Goal: Information Seeking & Learning: Learn about a topic

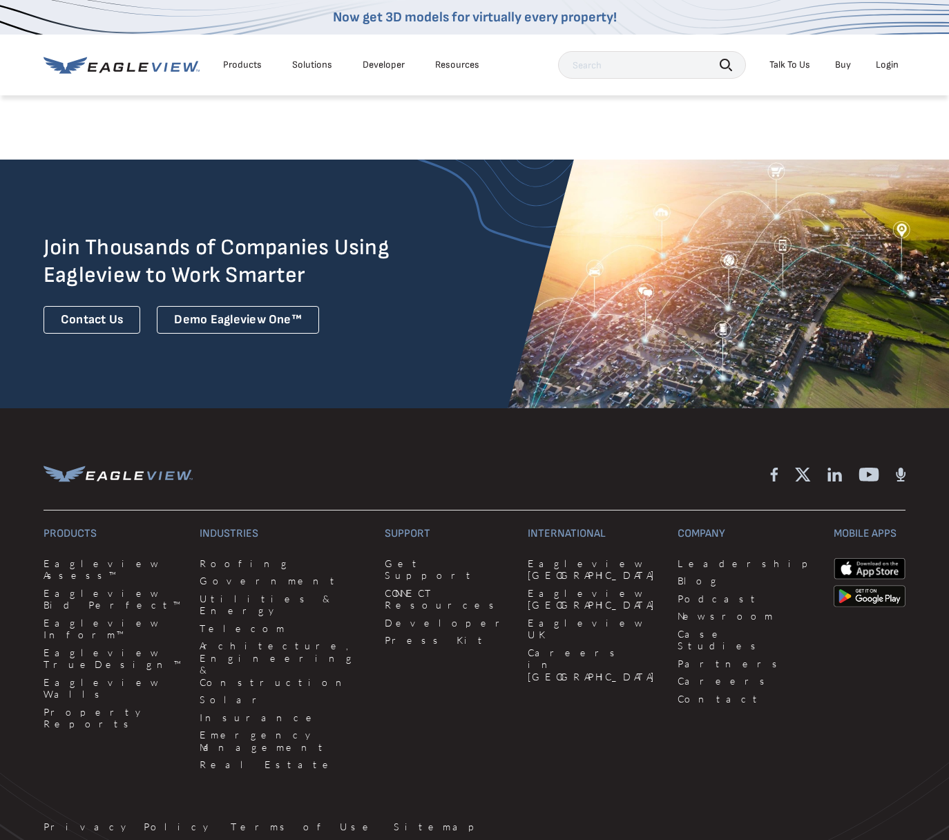
scroll to position [3254, 0]
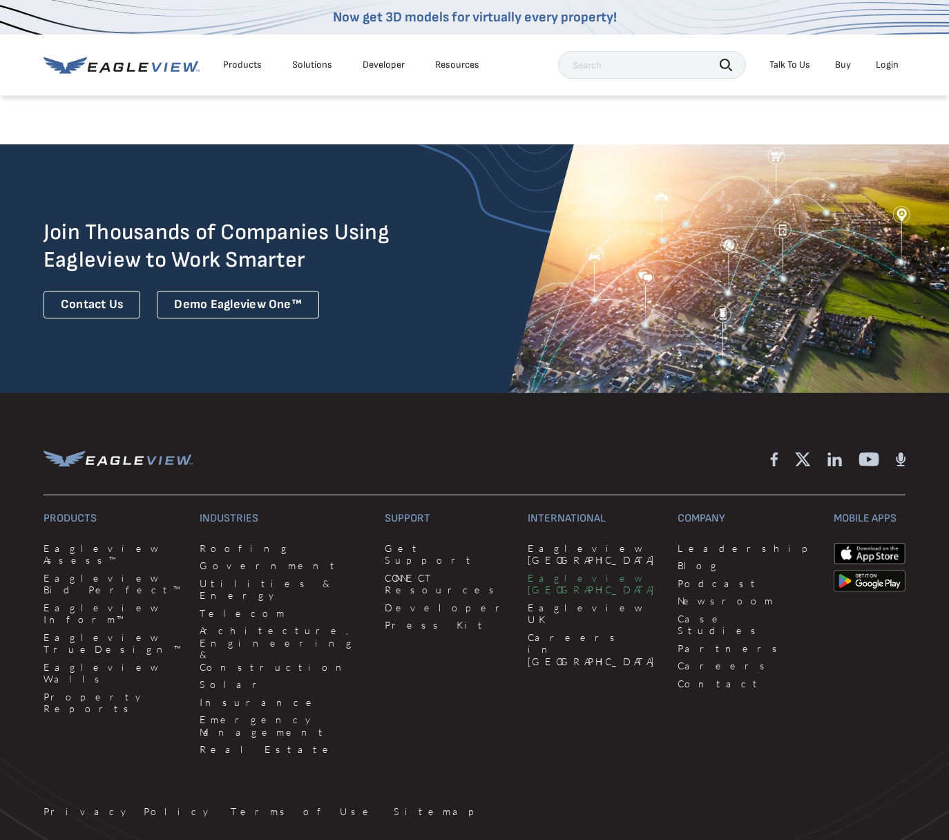
click at [528, 572] on link "Eagleview [GEOGRAPHIC_DATA]" at bounding box center [594, 584] width 133 height 24
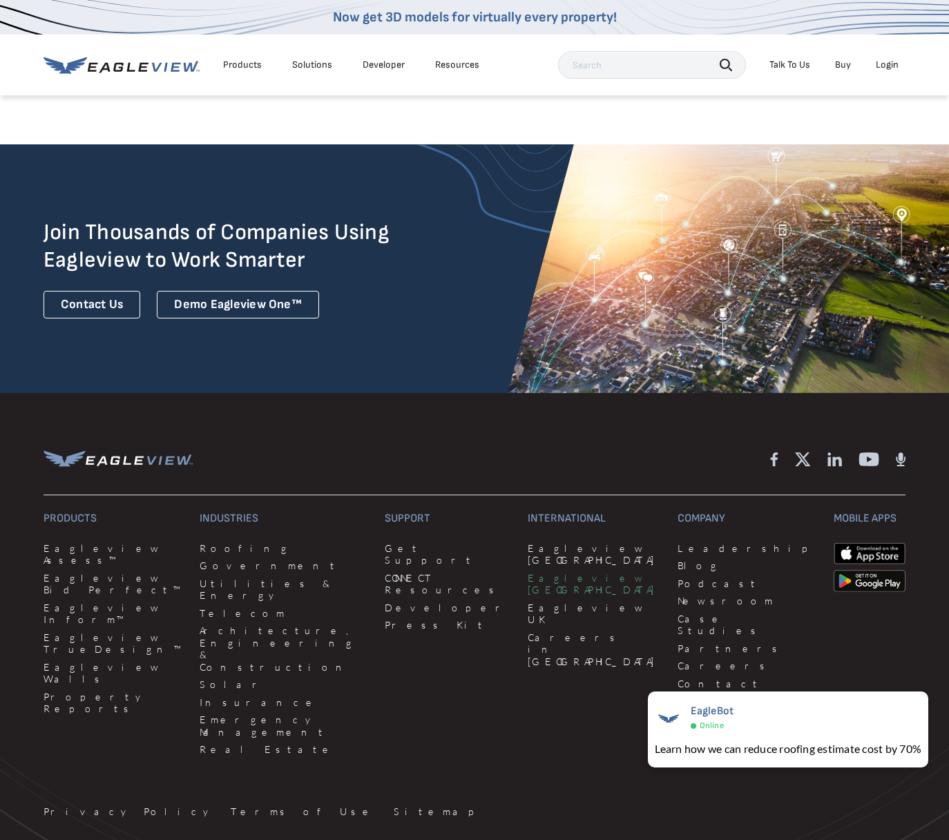
click at [530, 572] on link "Eagleview [GEOGRAPHIC_DATA]" at bounding box center [594, 584] width 133 height 24
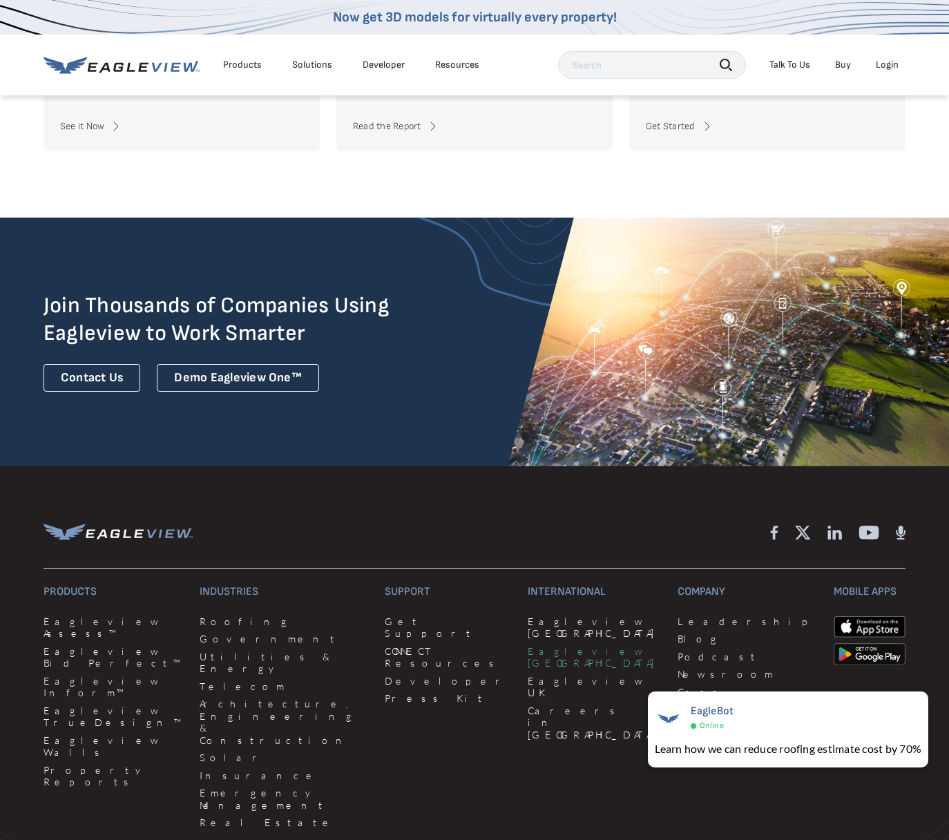
scroll to position [3337, 0]
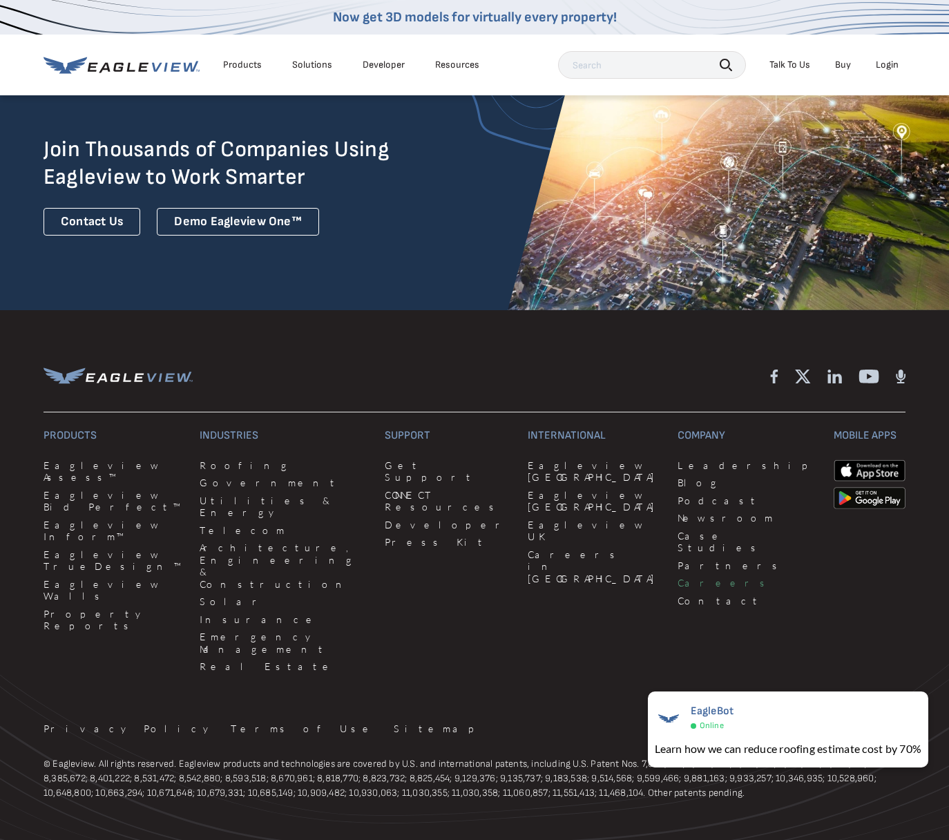
click at [678, 577] on link "Careers" at bounding box center [748, 583] width 140 height 12
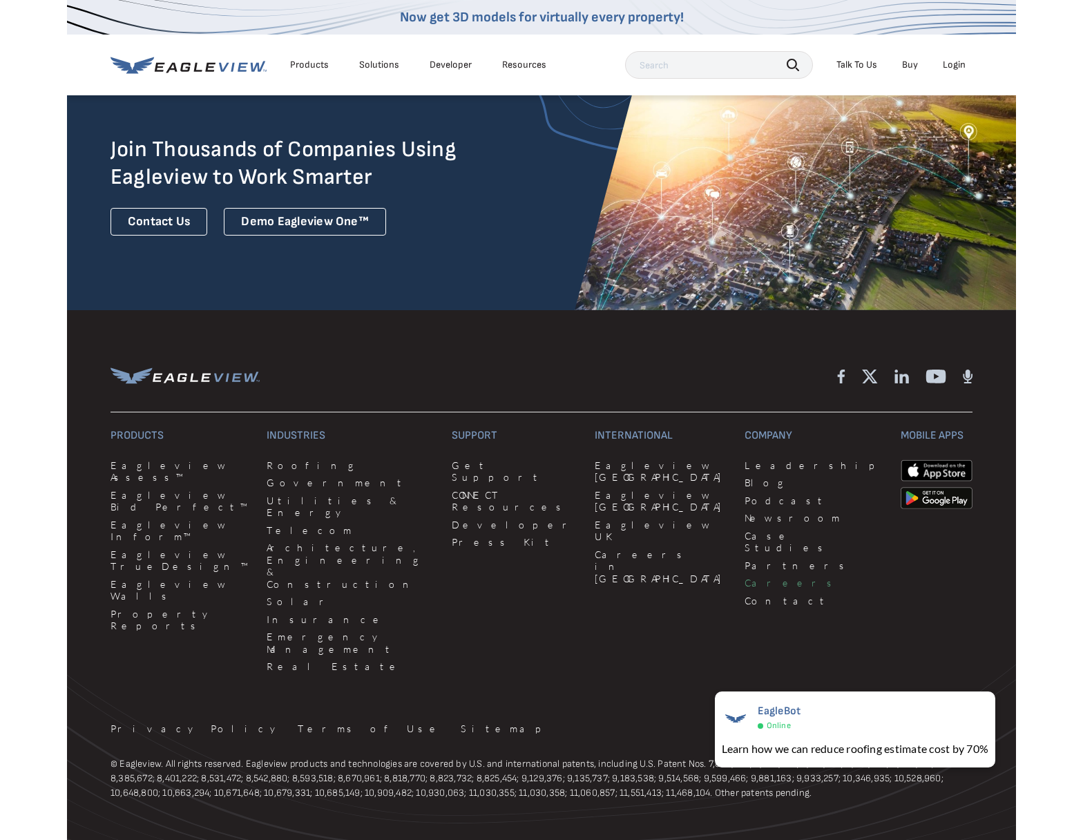
scroll to position [3429, 0]
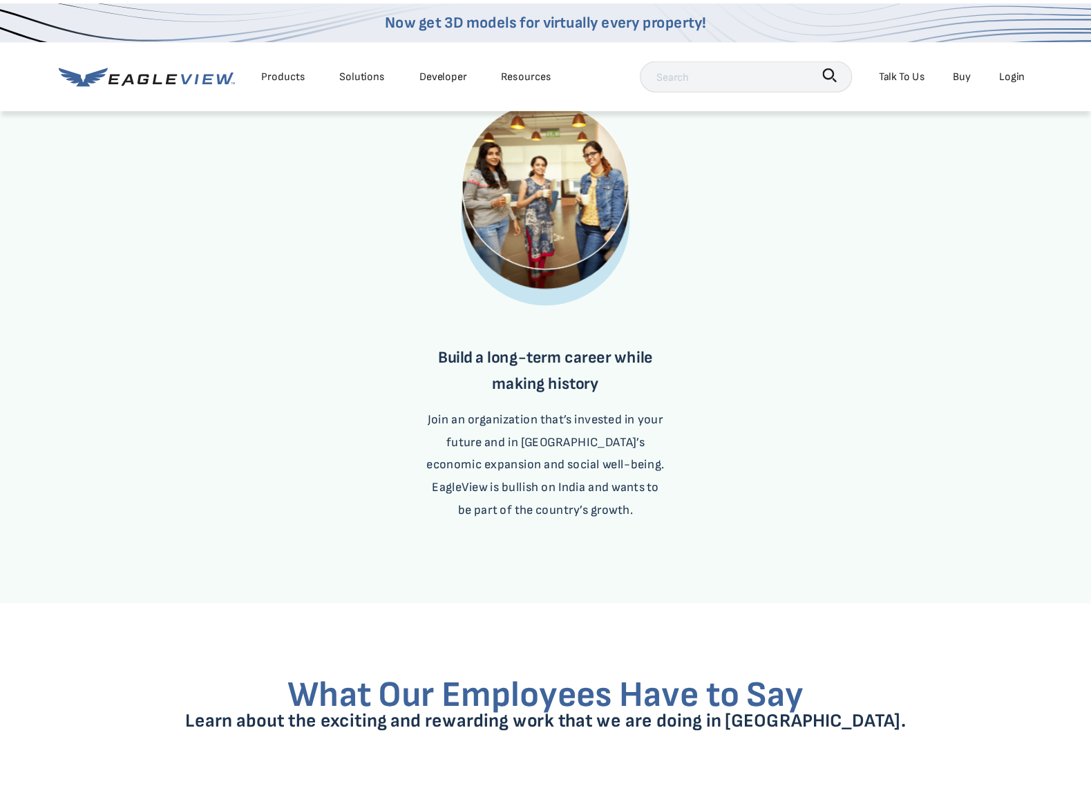
scroll to position [642, 0]
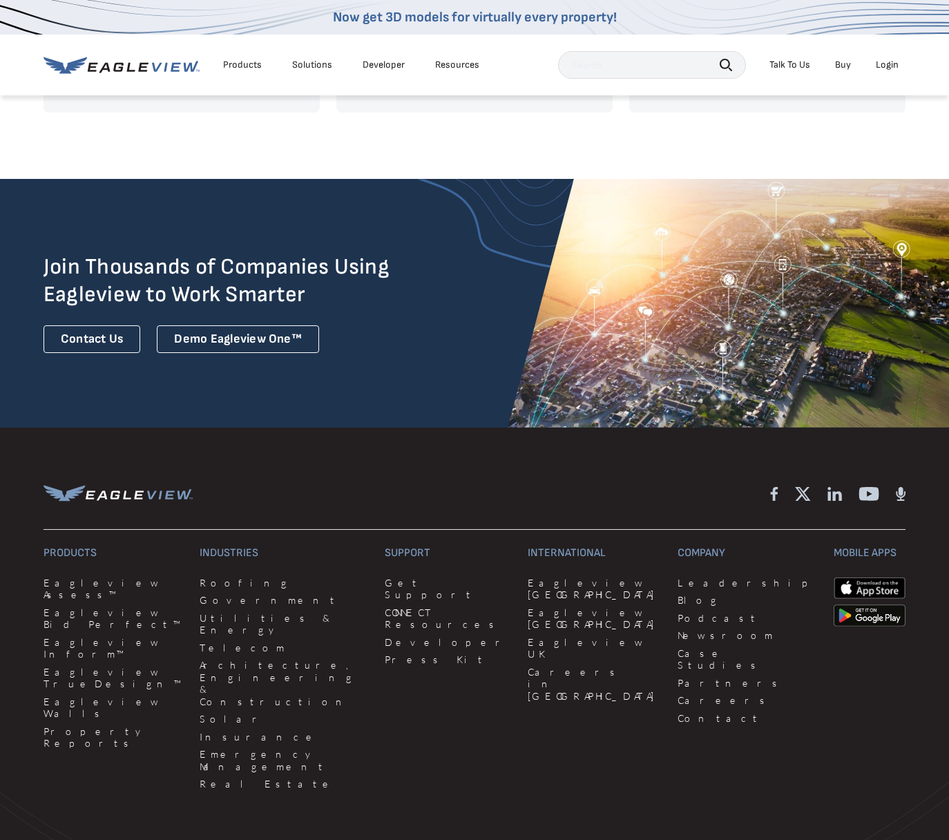
scroll to position [3337, 0]
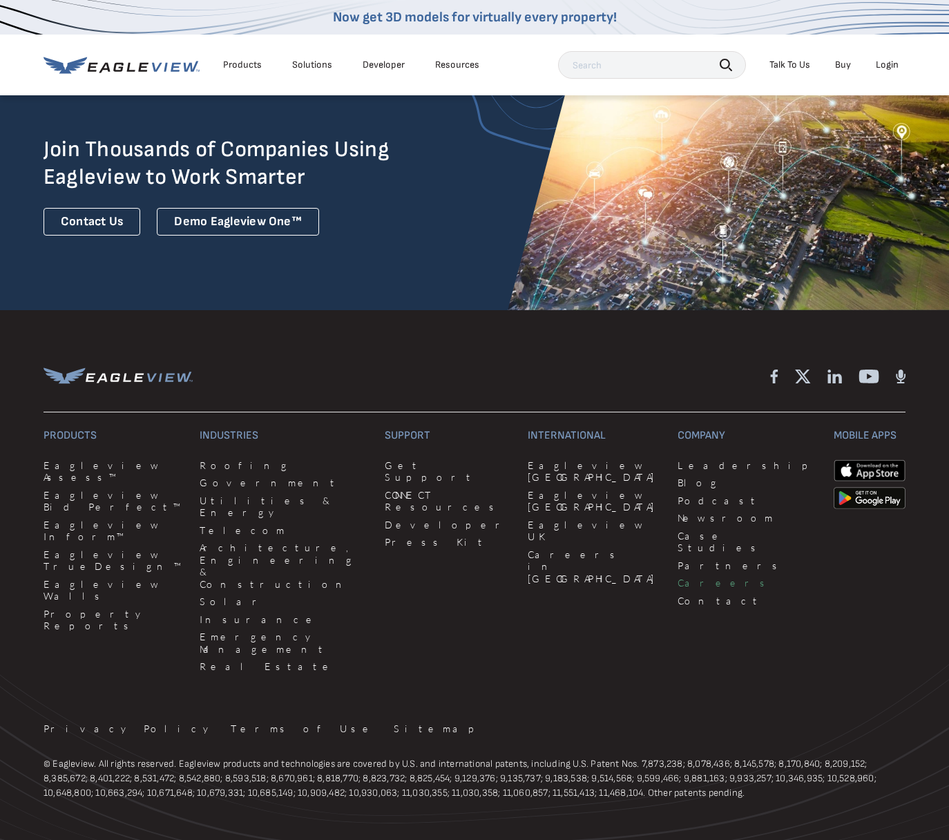
click at [678, 577] on link "Careers" at bounding box center [748, 583] width 140 height 12
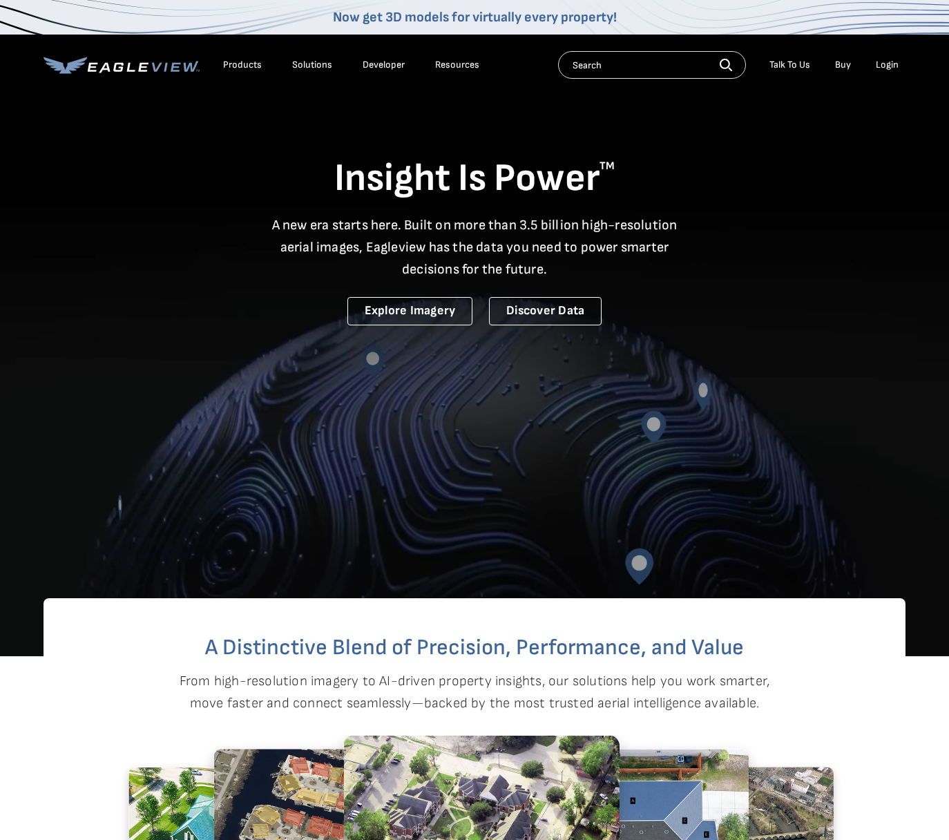
click at [656, 63] on input "text" at bounding box center [652, 65] width 188 height 28
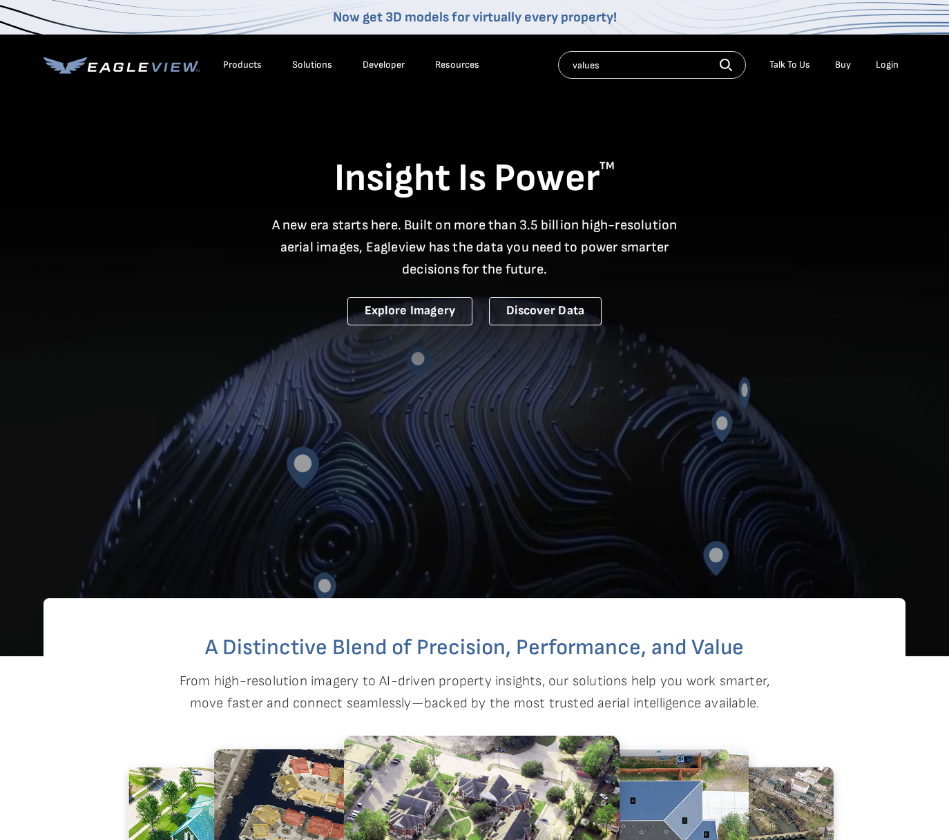
type input "values"
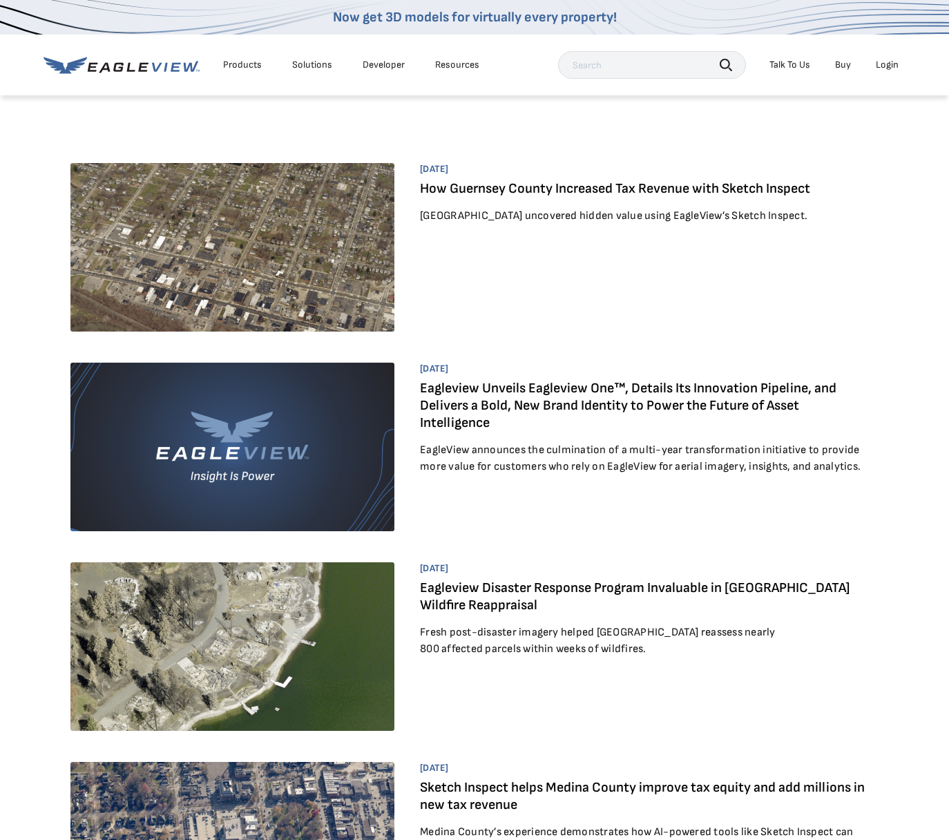
click at [509, 397] on link "Eagleview Unveils Eagleview One™, Details Its Innovation Pipeline, and Delivers…" at bounding box center [628, 405] width 417 height 51
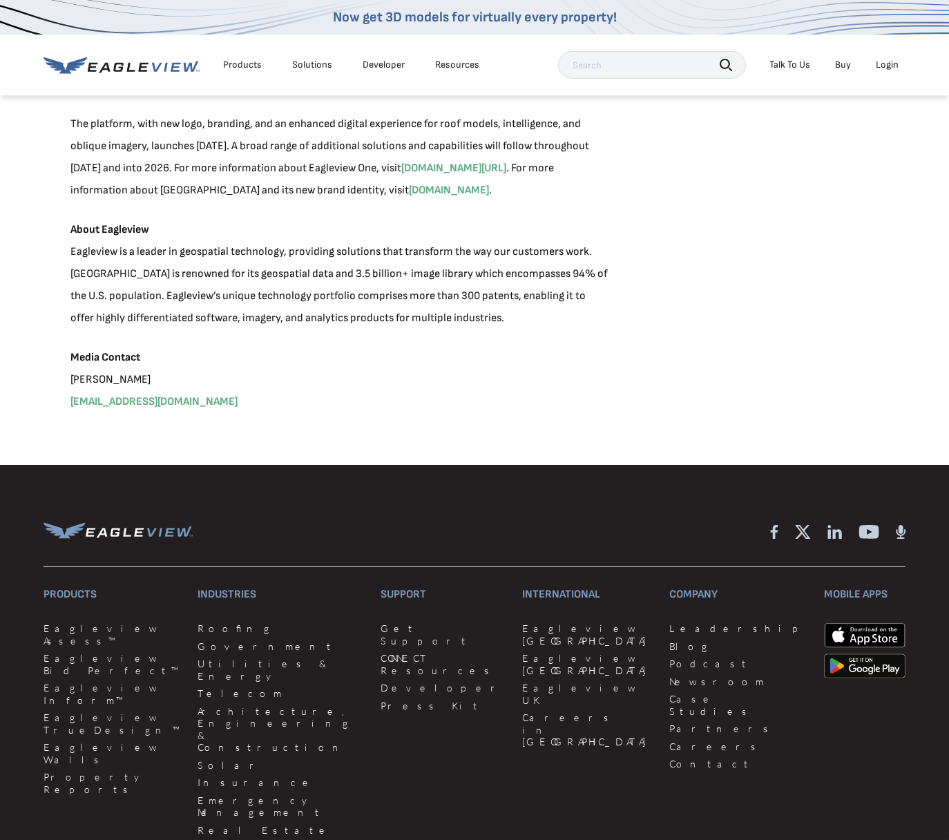
scroll to position [1825, 0]
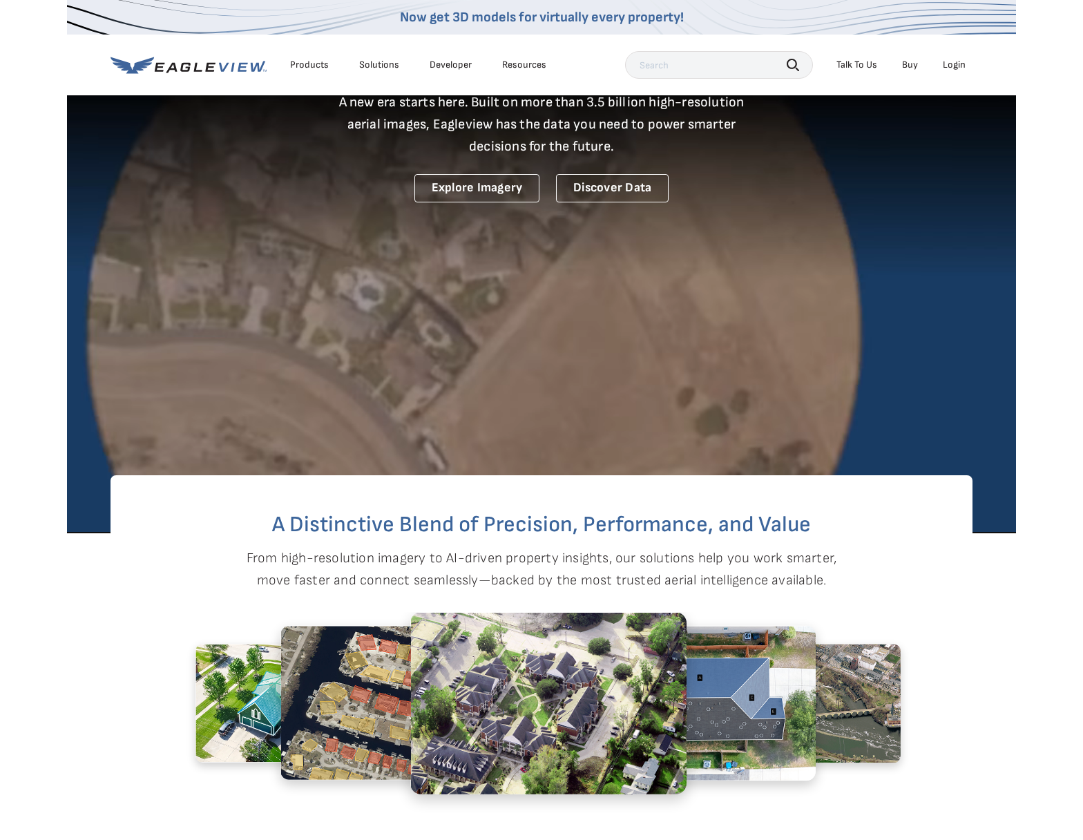
scroll to position [122, 0]
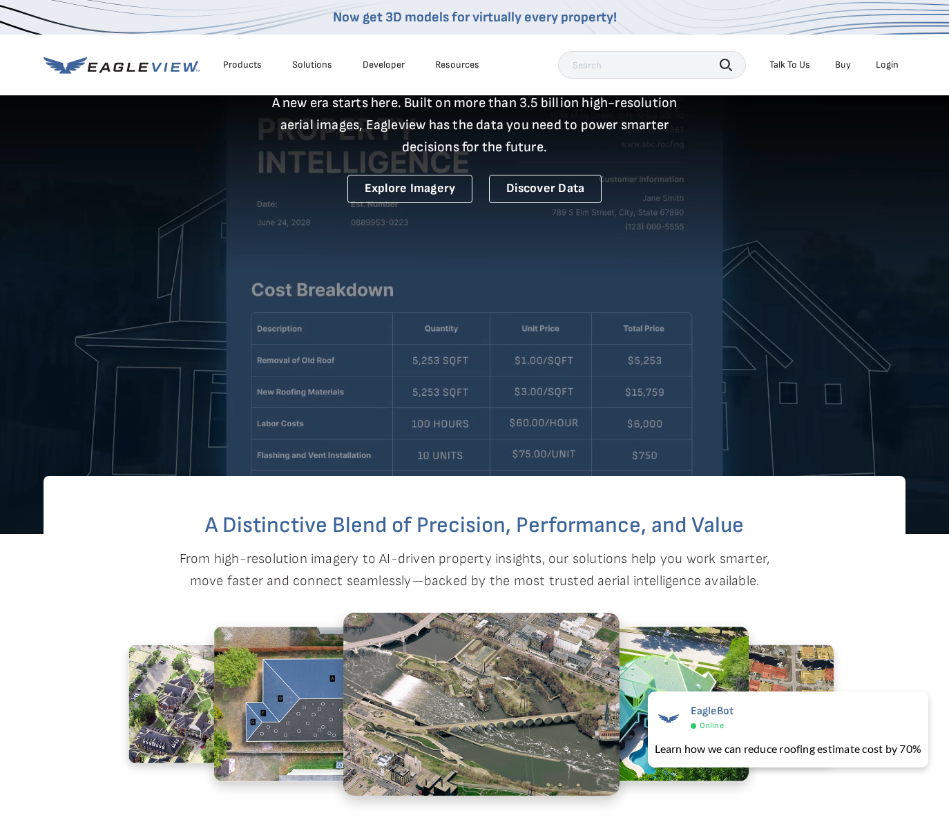
click at [456, 67] on div "Resources" at bounding box center [457, 65] width 44 height 12
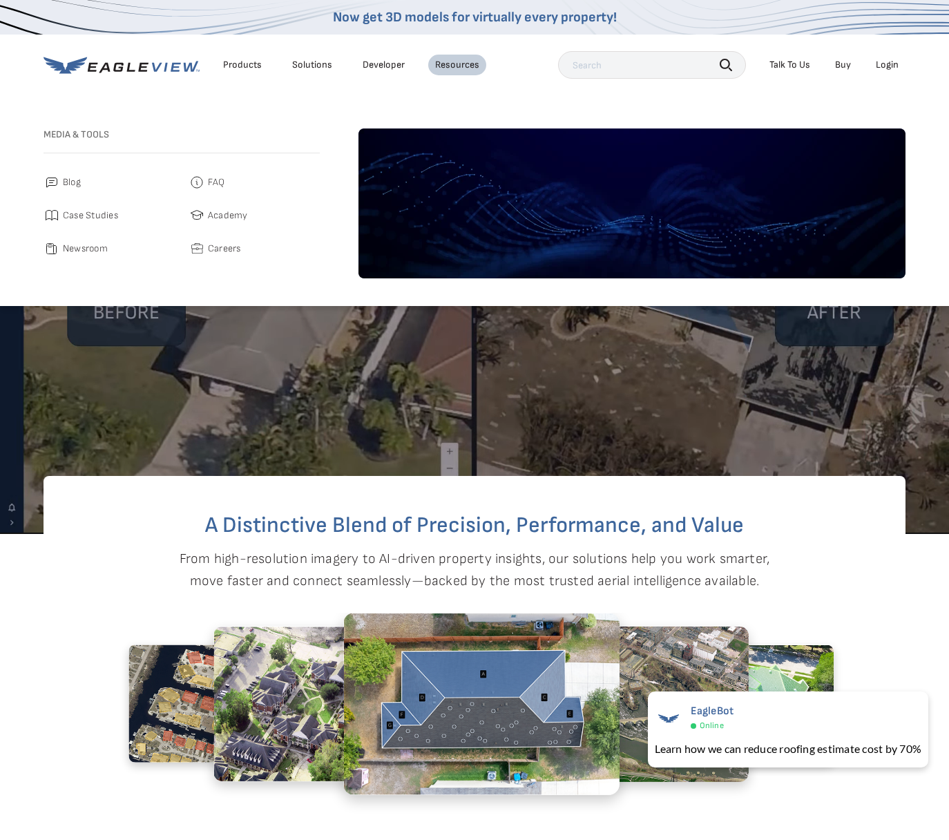
click at [225, 247] on span "Careers" at bounding box center [224, 248] width 33 height 17
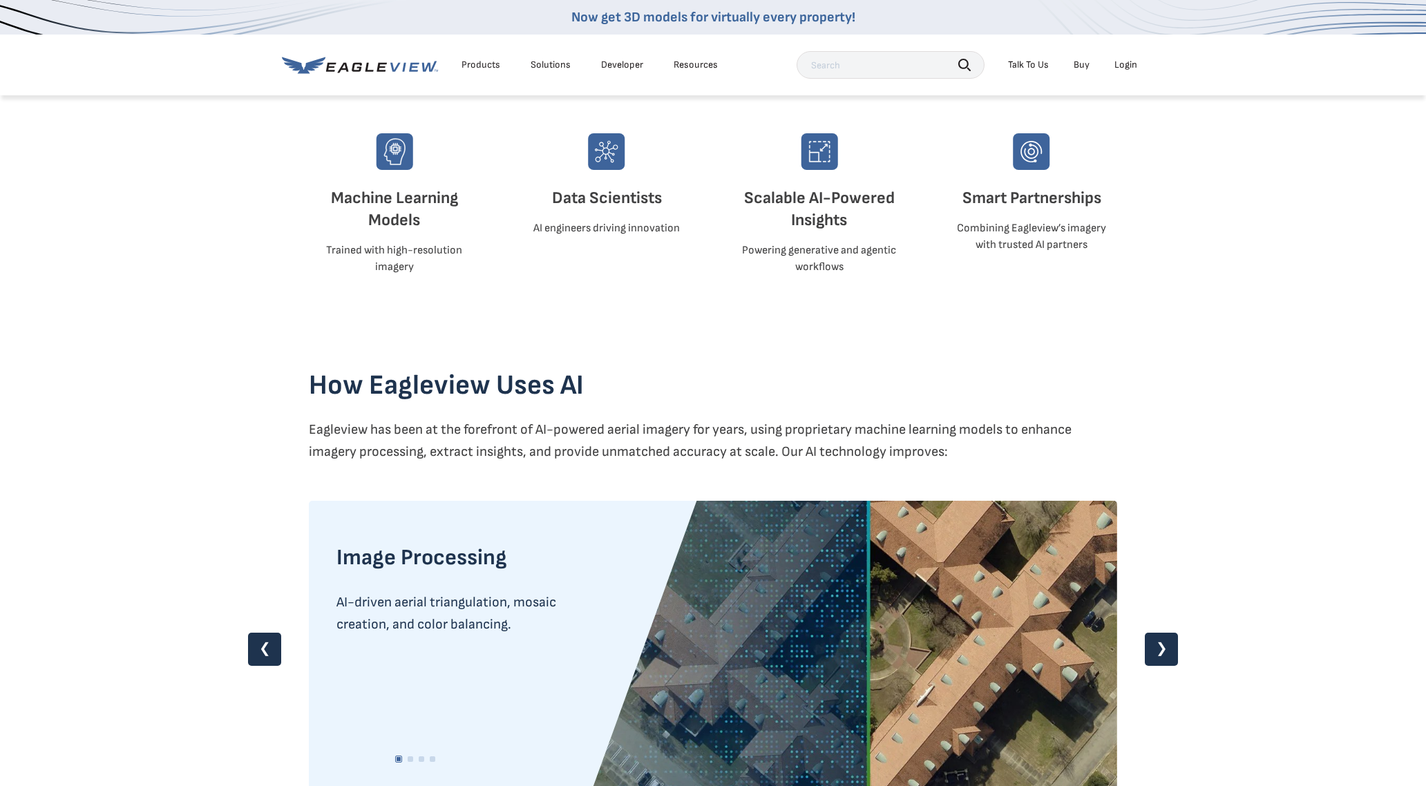
scroll to position [120, 0]
